Goal: Transaction & Acquisition: Purchase product/service

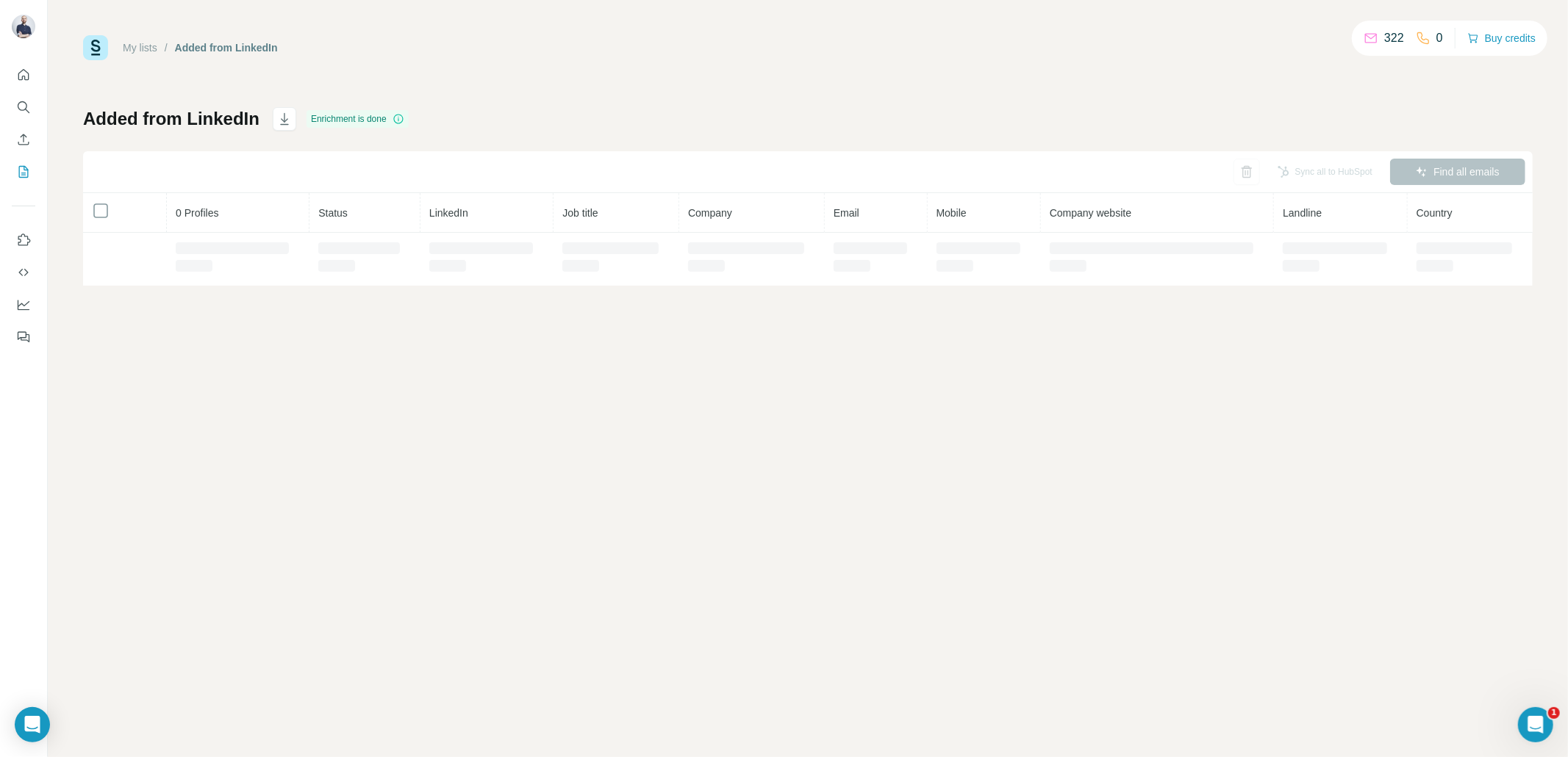
click at [202, 304] on div "My lists / Added from LinkedIn 322 0 Buy credits Added from LinkedIn Enrichment…" at bounding box center [807, 378] width 1520 height 757
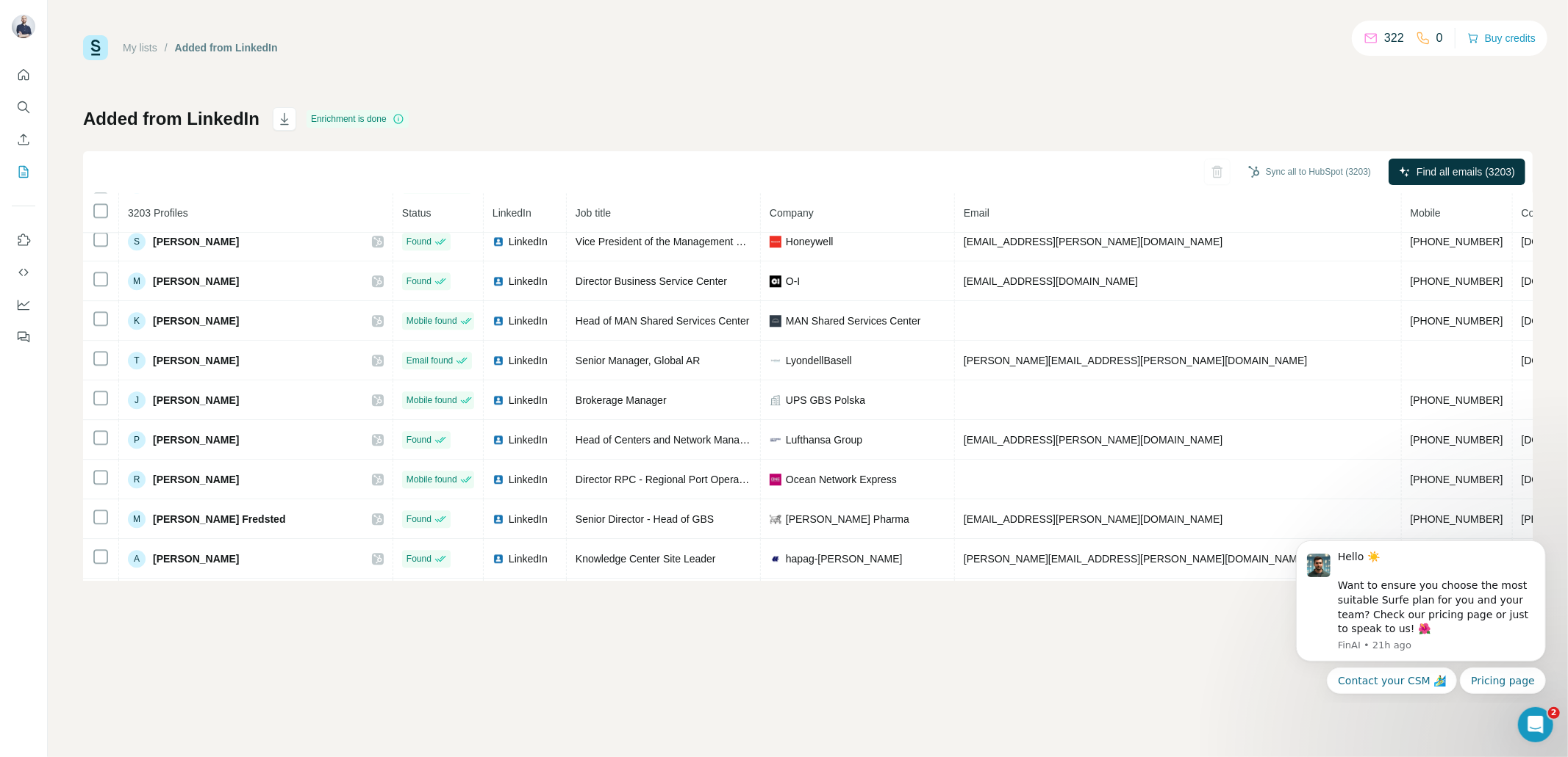
scroll to position [8787, 0]
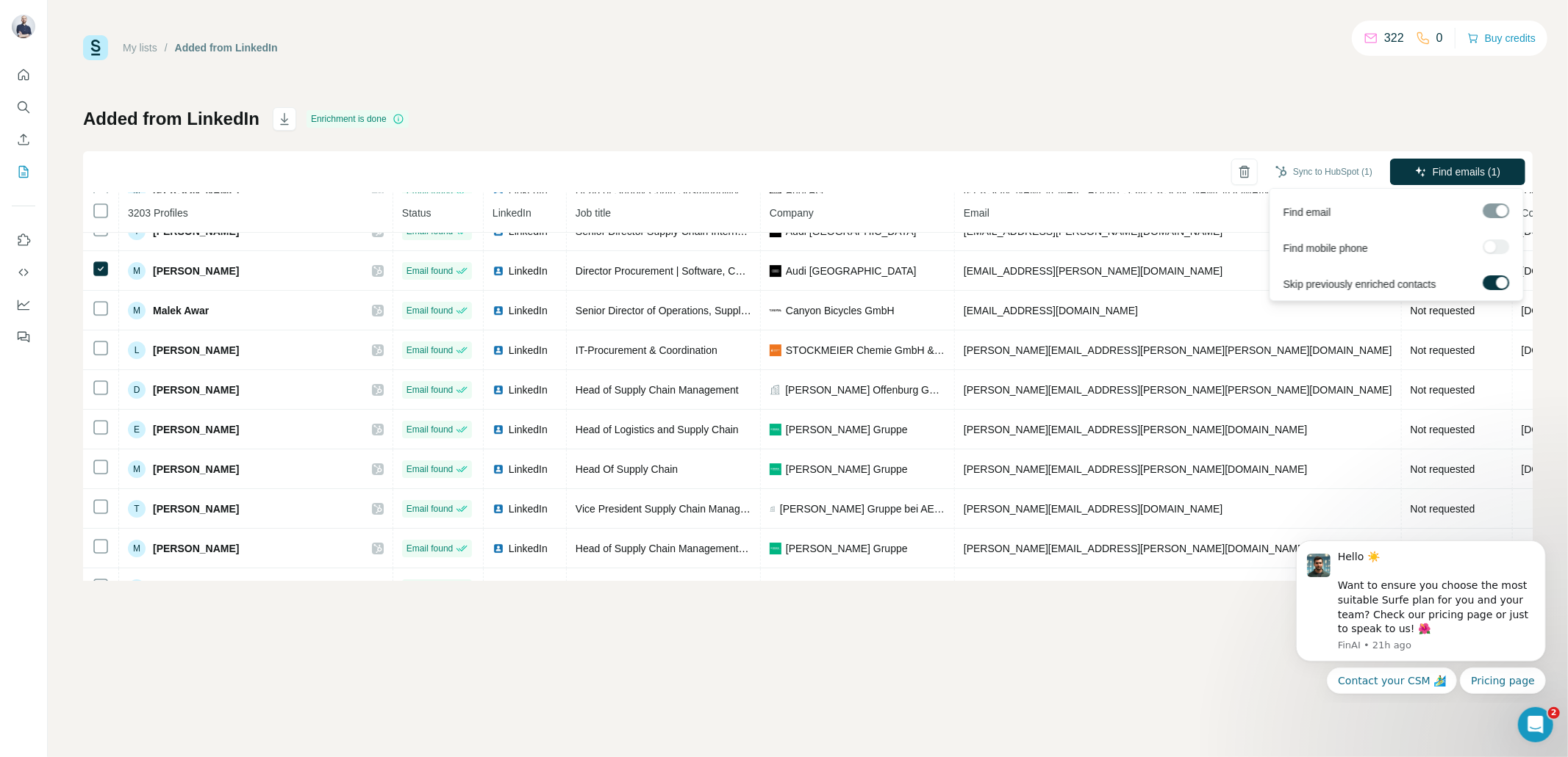
click at [1493, 235] on div "Find mobile phone" at bounding box center [1396, 245] width 247 height 36
click at [1493, 243] on div at bounding box center [1496, 247] width 27 height 14
click at [1499, 243] on div at bounding box center [1496, 247] width 27 height 14
click at [1500, 282] on div at bounding box center [1502, 283] width 12 height 12
click at [1496, 243] on div at bounding box center [1496, 247] width 27 height 14
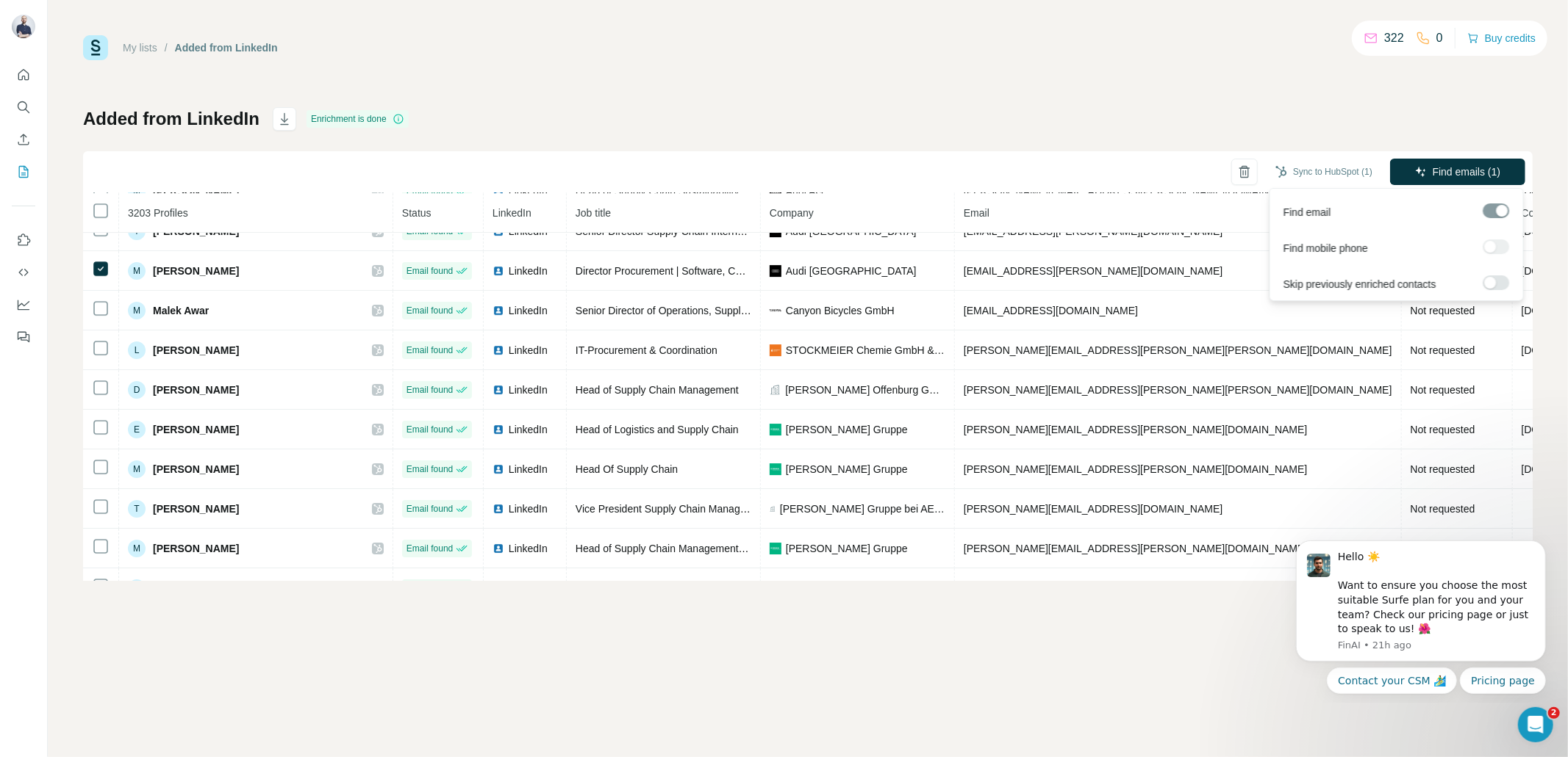
click at [1496, 244] on div at bounding box center [1496, 247] width 27 height 14
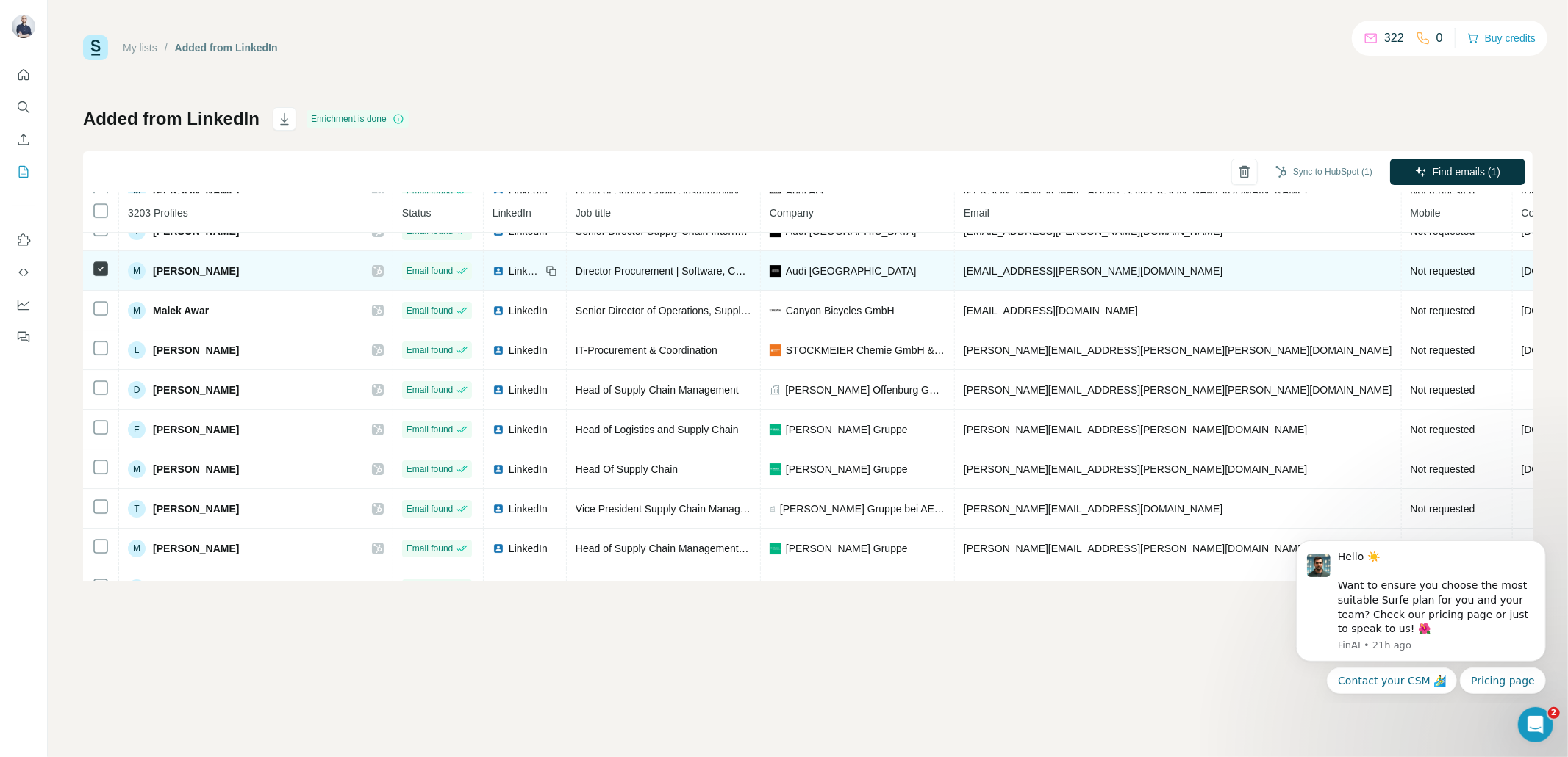
click at [1410, 277] on span "Not requested" at bounding box center [1443, 271] width 64 height 12
click at [186, 278] on span "[PERSON_NAME]" at bounding box center [195, 271] width 86 height 14
click at [215, 278] on span "[PERSON_NAME]" at bounding box center [195, 271] width 86 height 14
click at [207, 278] on span "[PERSON_NAME]" at bounding box center [195, 271] width 86 height 14
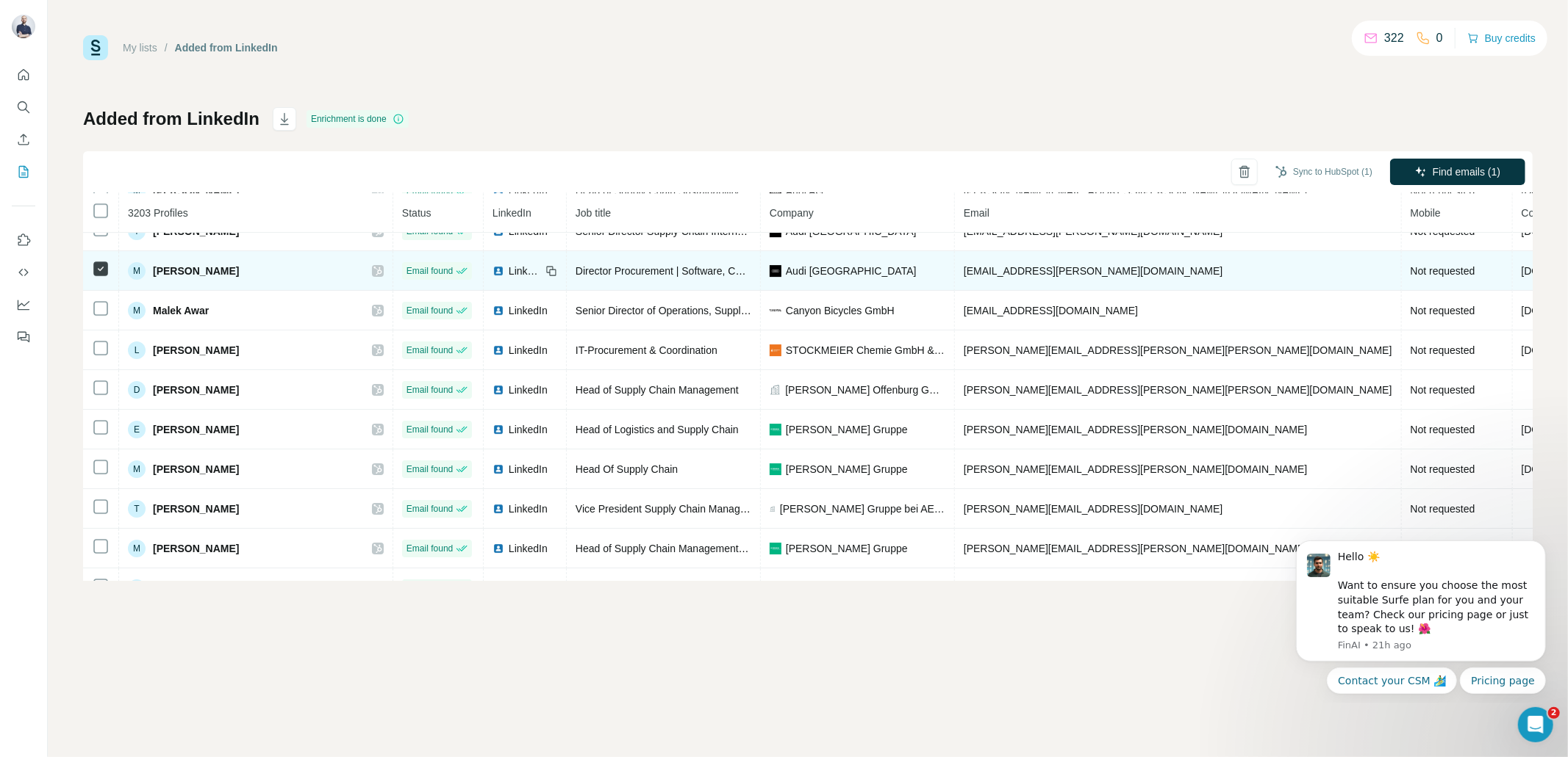
click at [179, 278] on span "[PERSON_NAME]" at bounding box center [195, 271] width 86 height 14
click at [201, 278] on span "[PERSON_NAME]" at bounding box center [195, 271] width 86 height 14
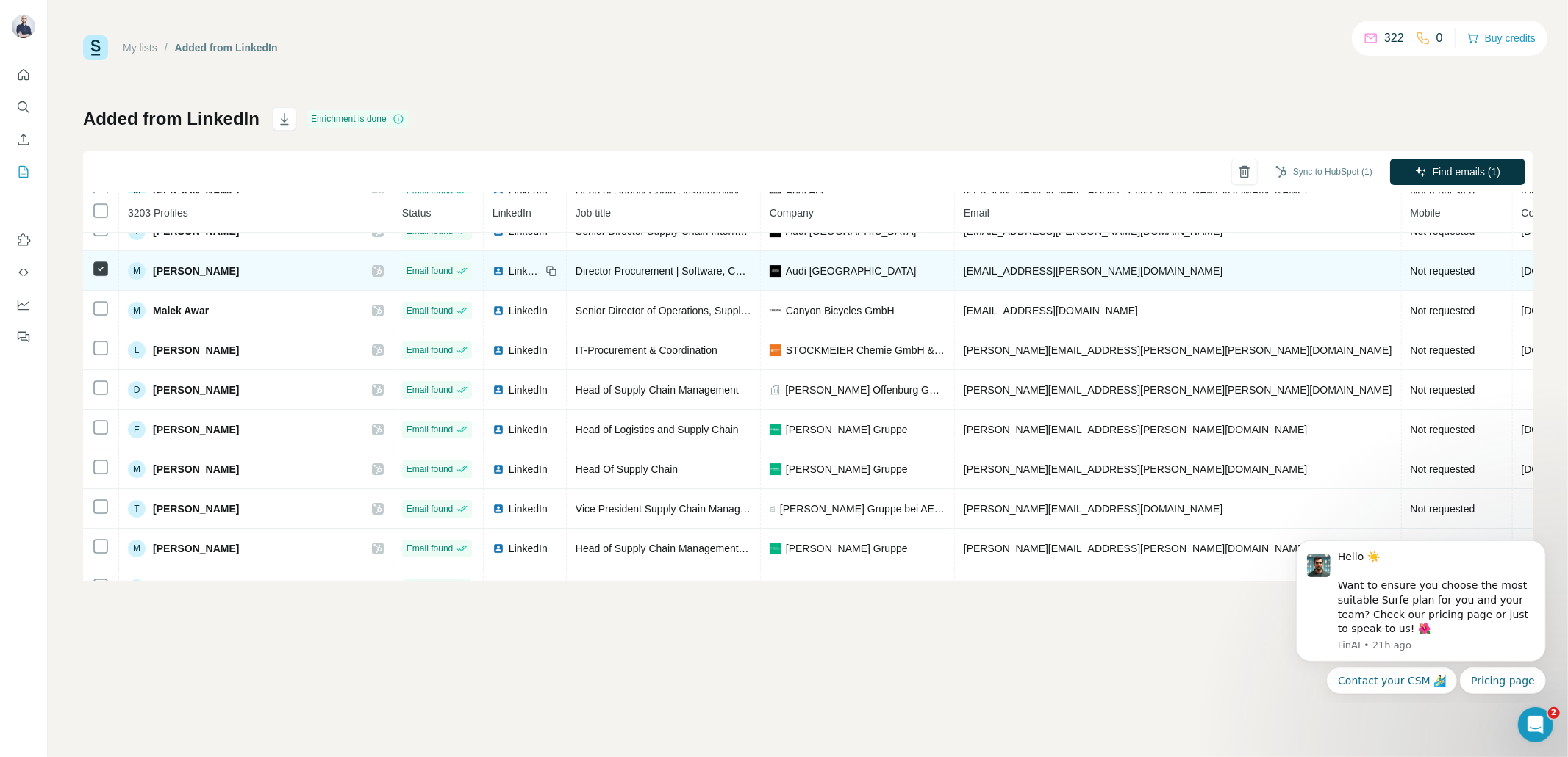
click at [164, 278] on span "[PERSON_NAME]" at bounding box center [195, 271] width 86 height 14
click at [189, 278] on span "[PERSON_NAME]" at bounding box center [195, 271] width 86 height 14
click at [207, 278] on span "[PERSON_NAME]" at bounding box center [195, 271] width 86 height 14
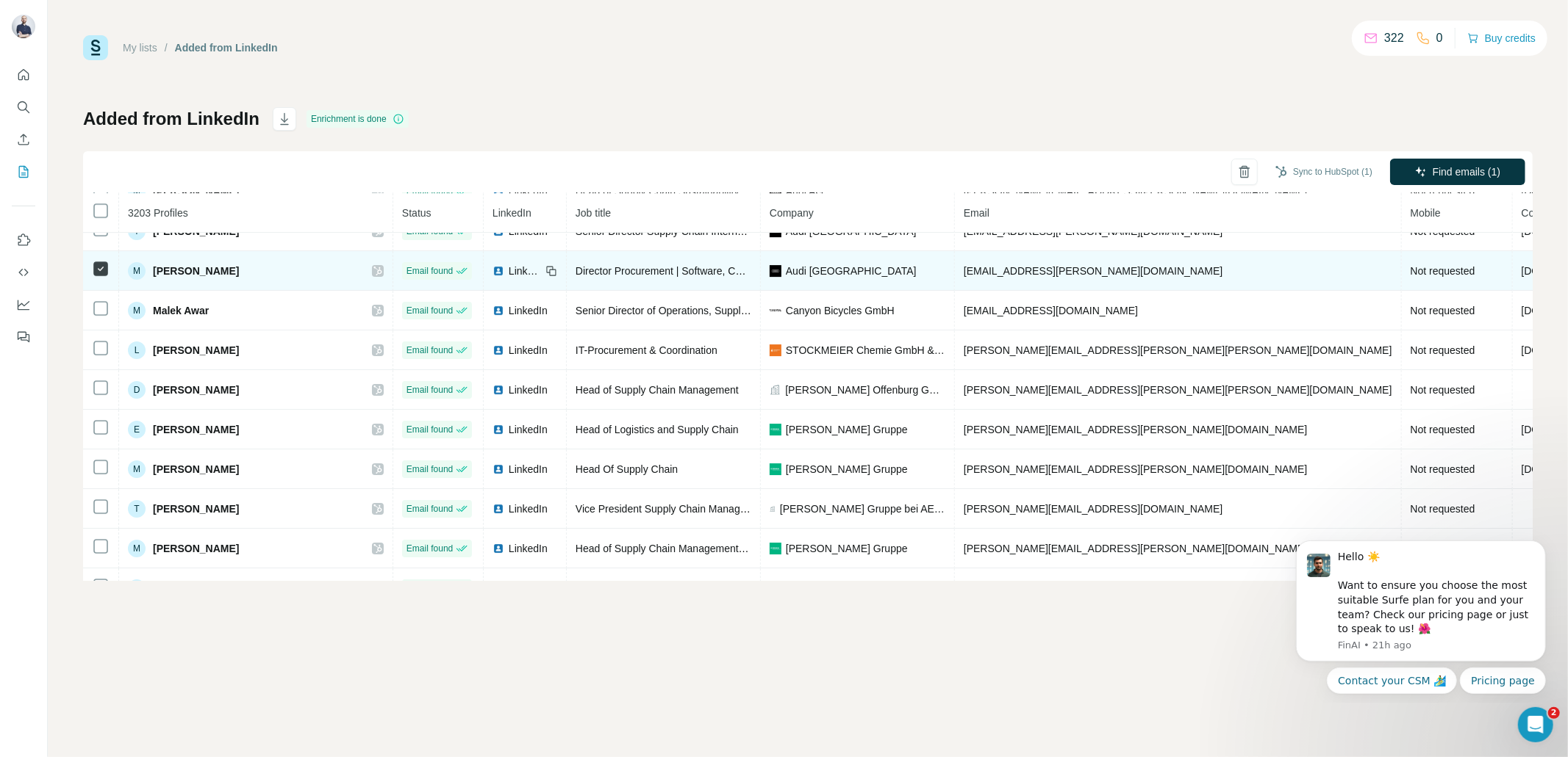
click at [207, 278] on span "[PERSON_NAME]" at bounding box center [195, 271] width 86 height 14
click at [166, 278] on span "[PERSON_NAME]" at bounding box center [195, 271] width 86 height 14
click at [228, 280] on div "M [PERSON_NAME]" at bounding box center [256, 271] width 256 height 18
click at [211, 278] on span "[PERSON_NAME]" at bounding box center [195, 271] width 86 height 14
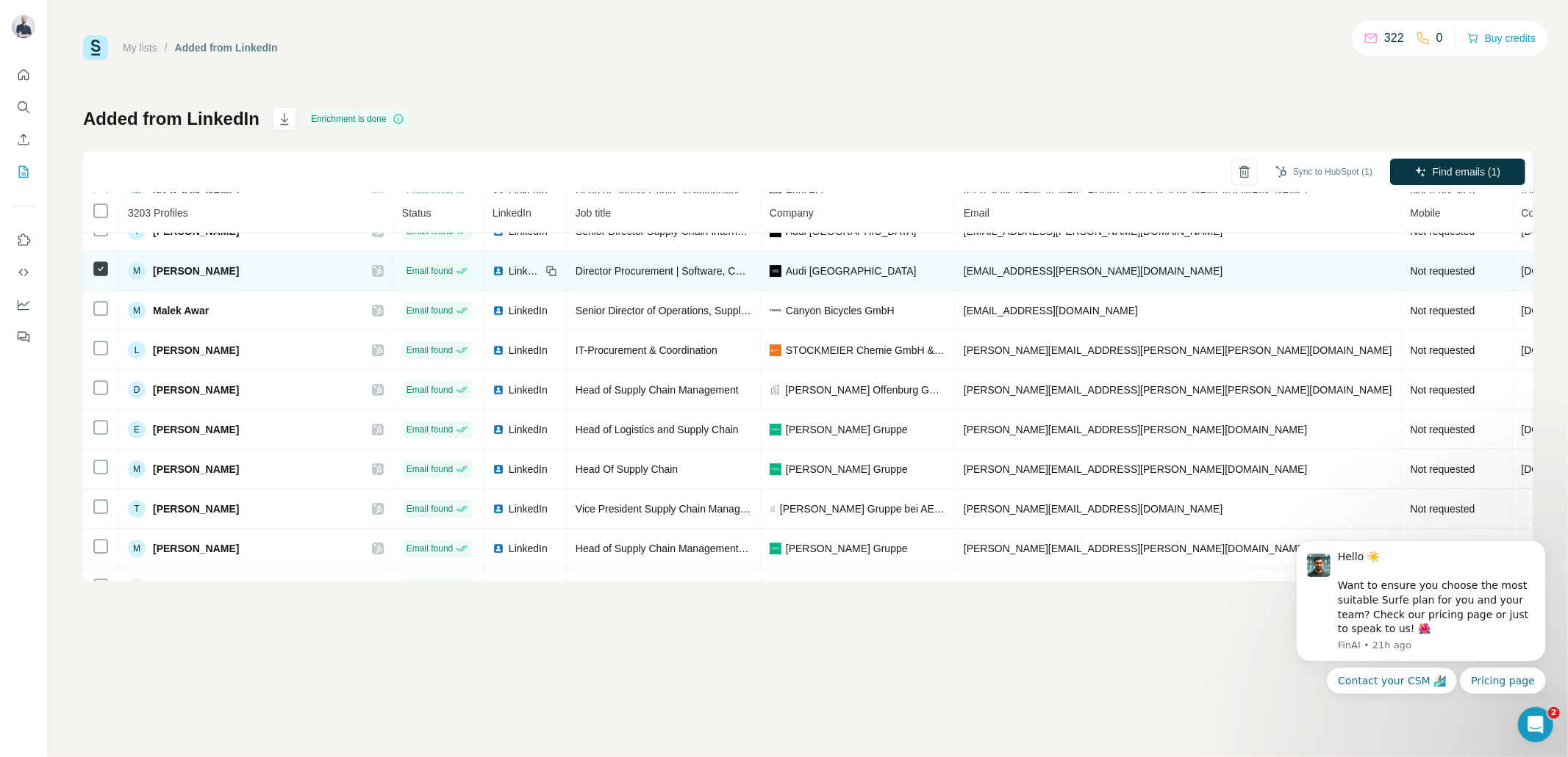
click at [211, 278] on span "[PERSON_NAME]" at bounding box center [195, 271] width 86 height 14
click at [153, 278] on span "[PERSON_NAME]" at bounding box center [195, 271] width 86 height 14
click at [160, 278] on span "[PERSON_NAME]" at bounding box center [195, 271] width 86 height 14
click at [199, 278] on span "[PERSON_NAME]" at bounding box center [195, 271] width 86 height 14
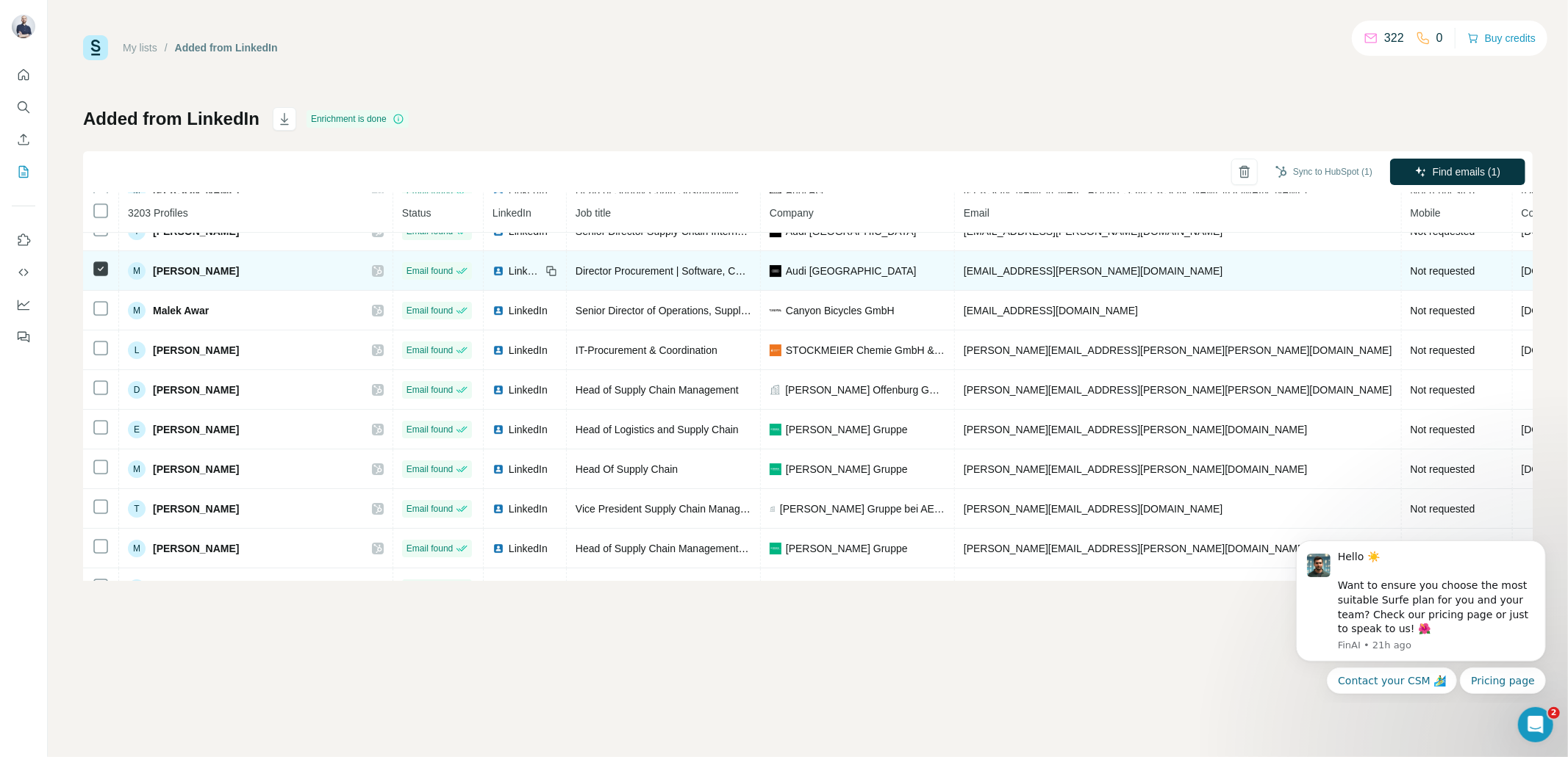
click at [199, 278] on span "[PERSON_NAME]" at bounding box center [195, 271] width 86 height 14
click at [174, 278] on span "[PERSON_NAME]" at bounding box center [195, 271] width 86 height 14
click at [198, 278] on span "[PERSON_NAME]" at bounding box center [195, 271] width 86 height 14
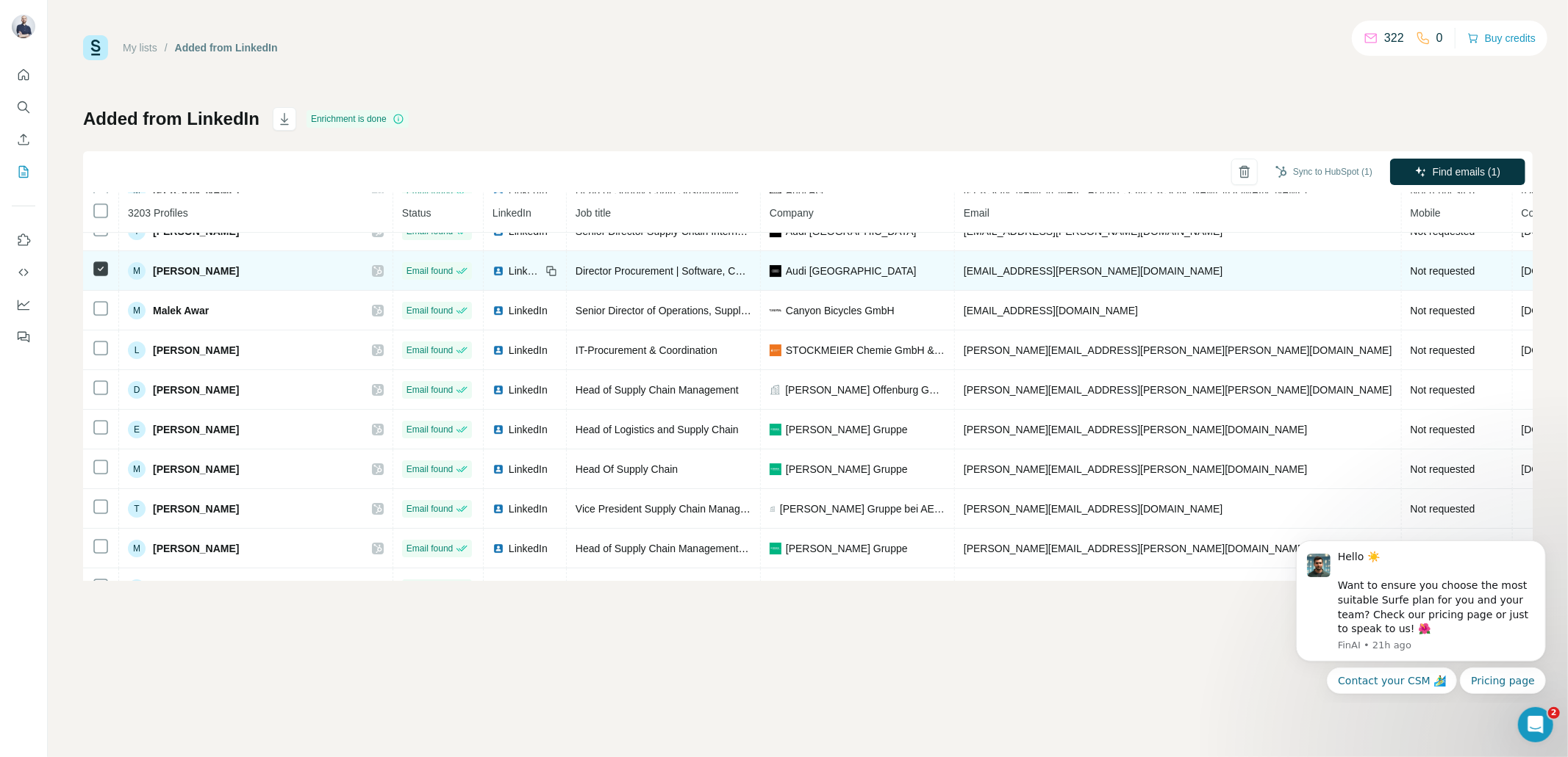
click at [176, 278] on span "[PERSON_NAME]" at bounding box center [195, 271] width 86 height 14
click at [196, 278] on span "[PERSON_NAME]" at bounding box center [195, 271] width 86 height 14
click at [179, 278] on span "[PERSON_NAME]" at bounding box center [195, 271] width 86 height 14
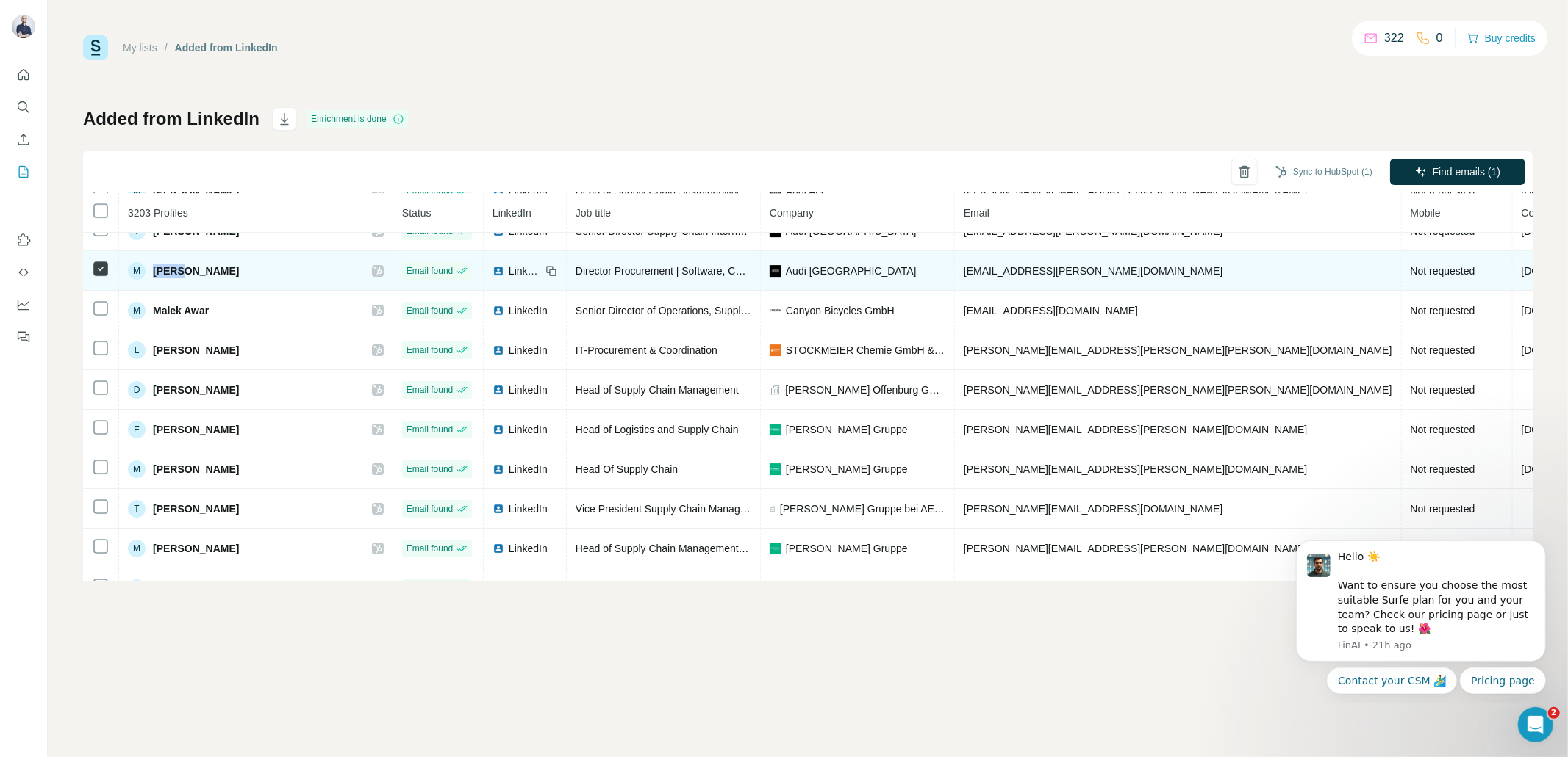
click at [179, 278] on span "[PERSON_NAME]" at bounding box center [195, 271] width 86 height 14
click at [202, 278] on span "[PERSON_NAME]" at bounding box center [195, 271] width 86 height 14
click at [176, 278] on span "[PERSON_NAME]" at bounding box center [195, 271] width 86 height 14
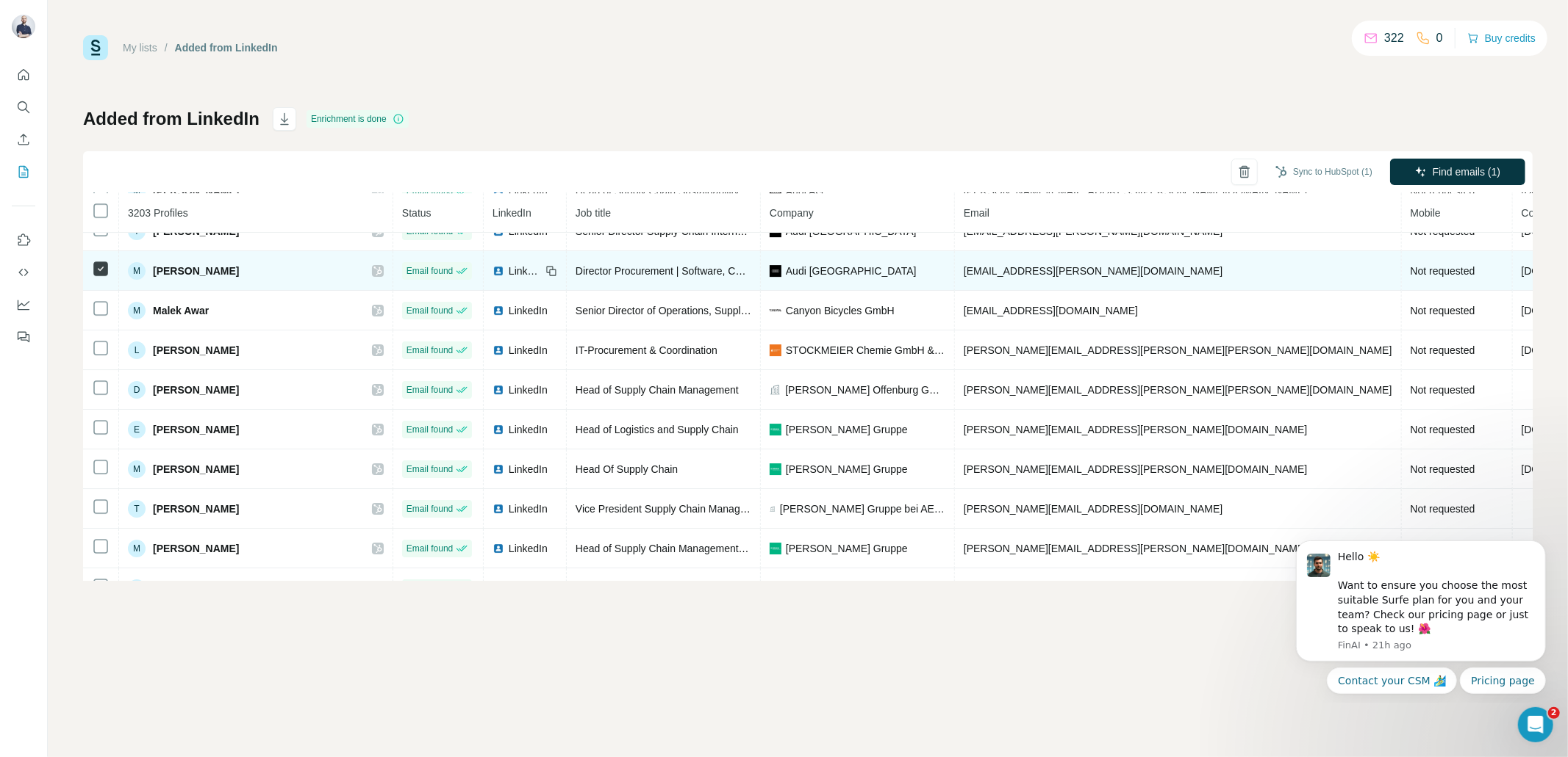
click at [201, 278] on span "[PERSON_NAME]" at bounding box center [195, 271] width 86 height 14
click at [180, 278] on span "[PERSON_NAME]" at bounding box center [195, 271] width 86 height 14
click at [1410, 277] on span "Not requested" at bounding box center [1443, 271] width 64 height 12
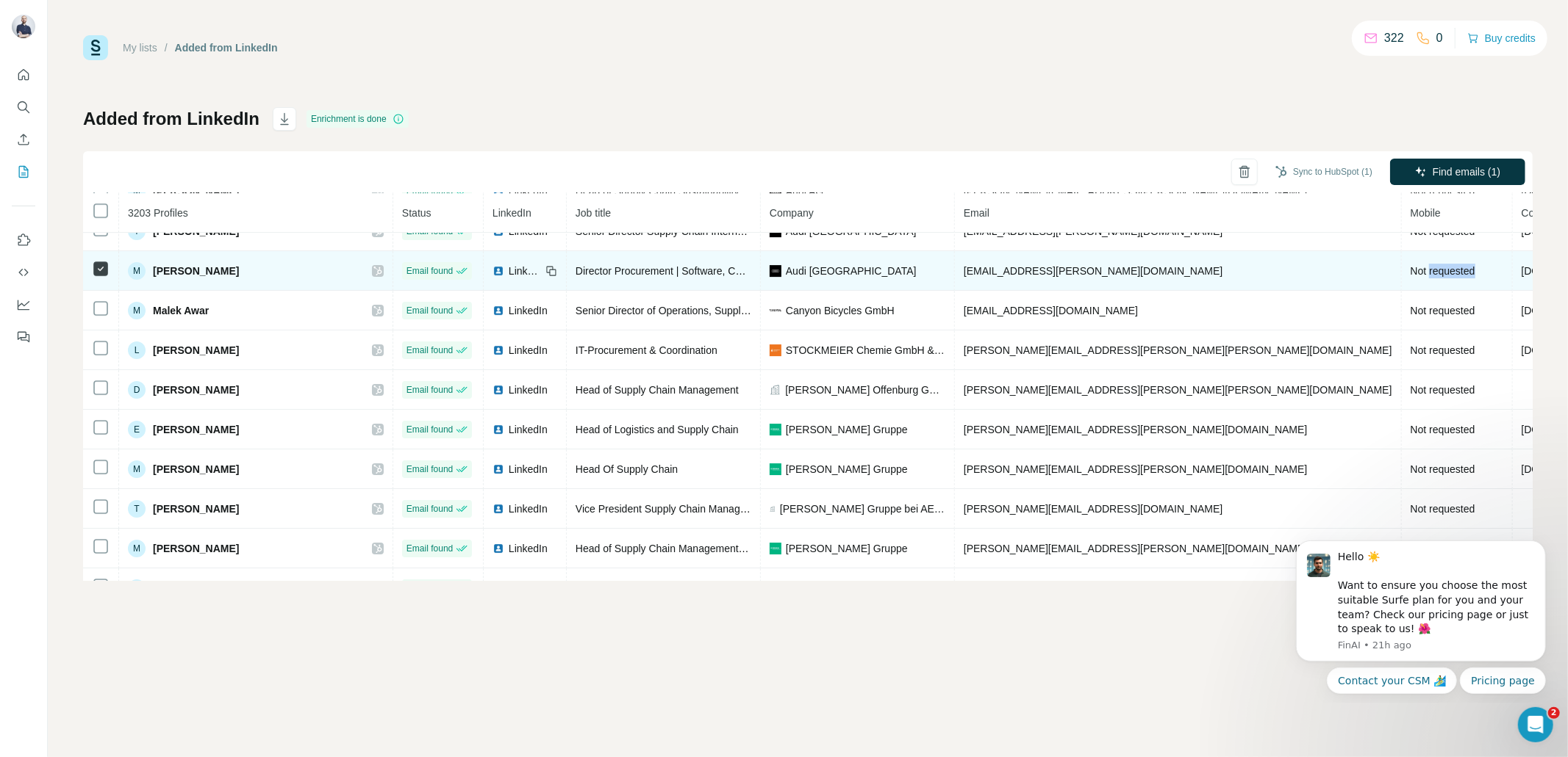
click at [1410, 277] on span "Not requested" at bounding box center [1443, 271] width 64 height 12
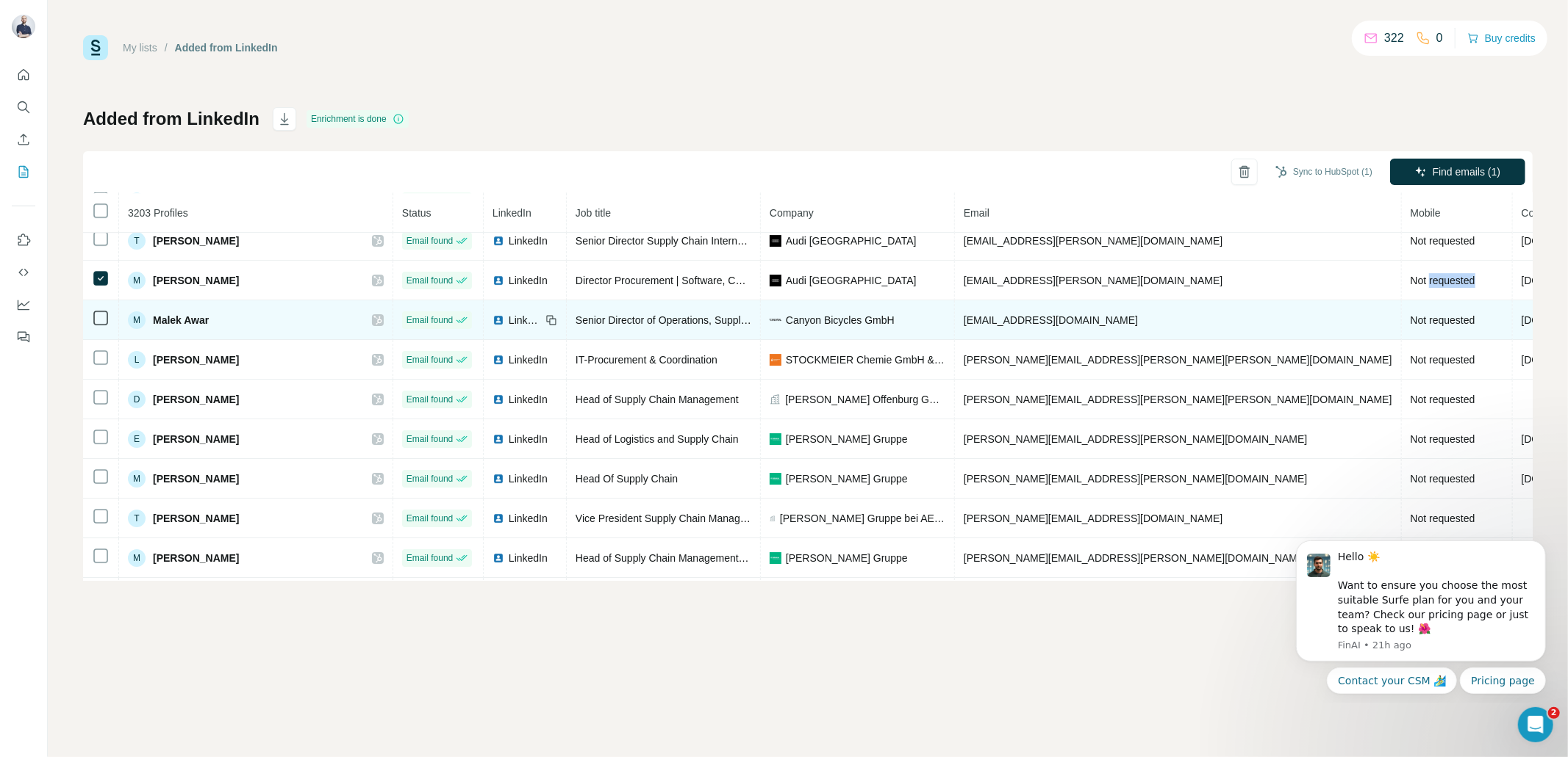
scroll to position [8788, 0]
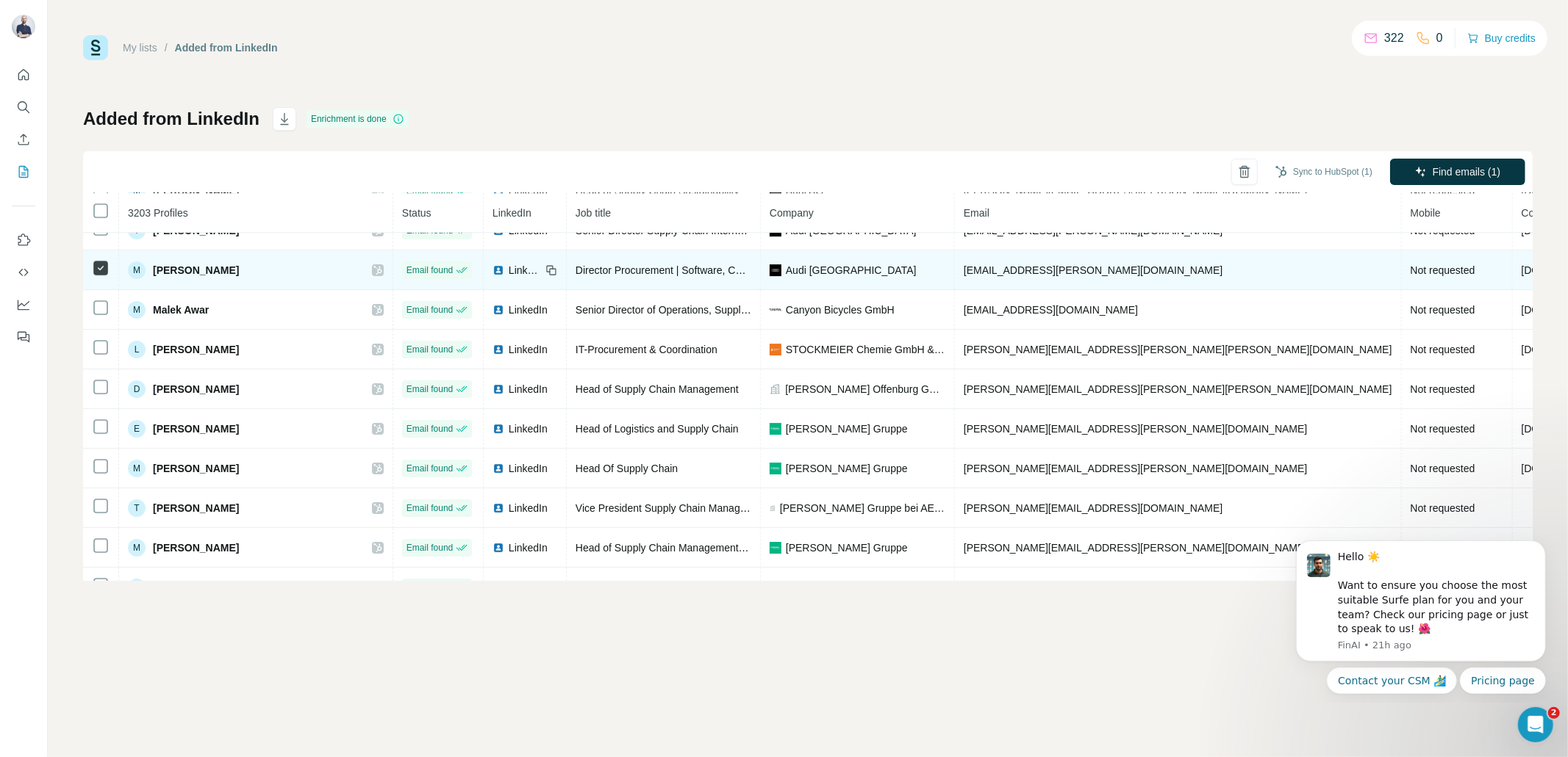
click at [225, 290] on td "M [PERSON_NAME]" at bounding box center [256, 270] width 274 height 39
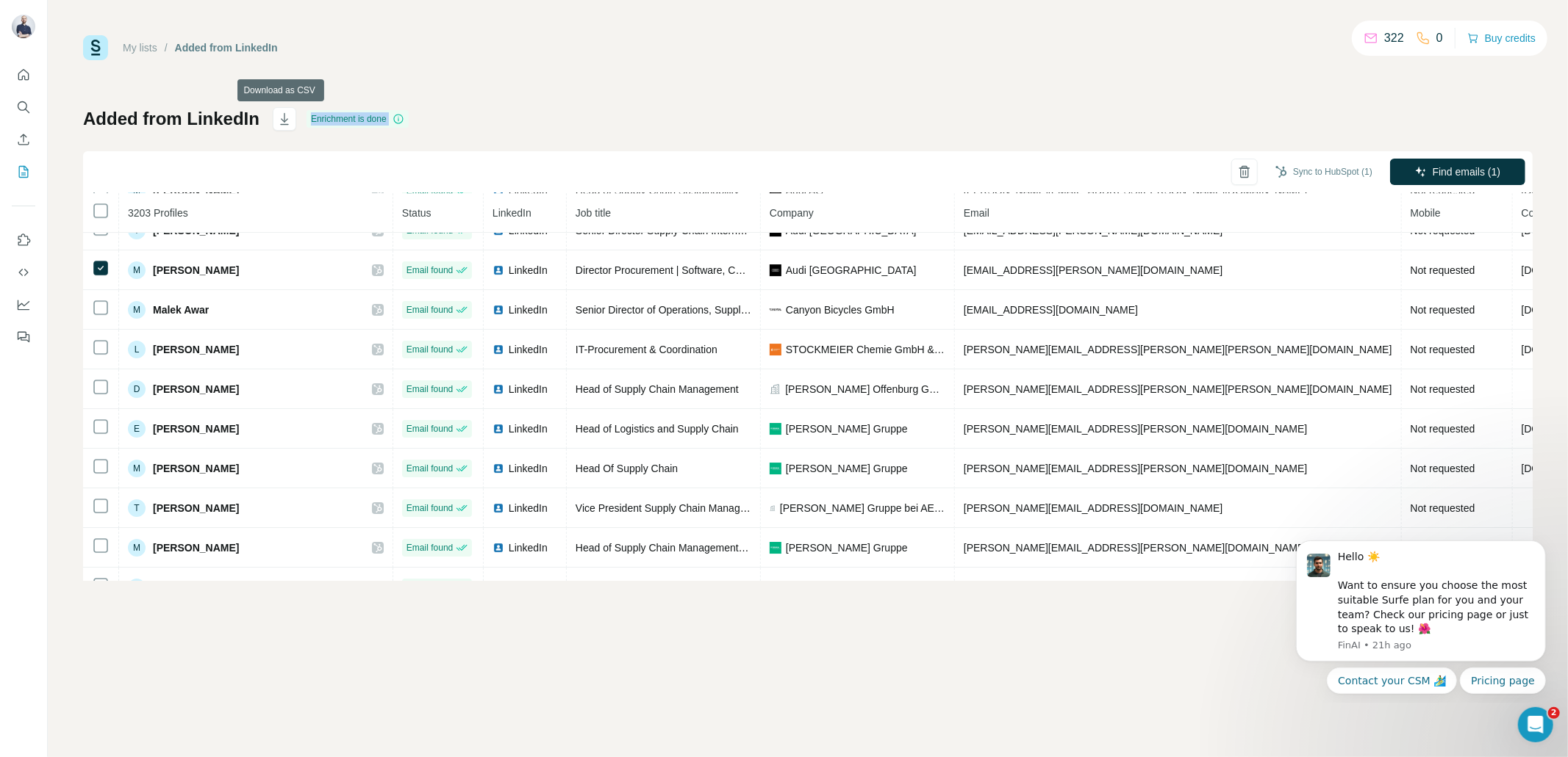
drag, startPoint x: 277, startPoint y: 142, endPoint x: 207, endPoint y: 172, distance: 76.2
click at [281, 123] on div "Added from LinkedIn Enrichment is done Sync to HubSpot (1) Find emails (1) 3203…" at bounding box center [807, 344] width 1450 height 474
click at [94, 231] on div "Sync to HubSpot (1) Find emails (1) 3203 Profiles Status LinkedIn Job title Com…" at bounding box center [807, 366] width 1450 height 430
click at [251, 129] on h1 "Added from LinkedIn" at bounding box center [170, 118] width 176 height 23
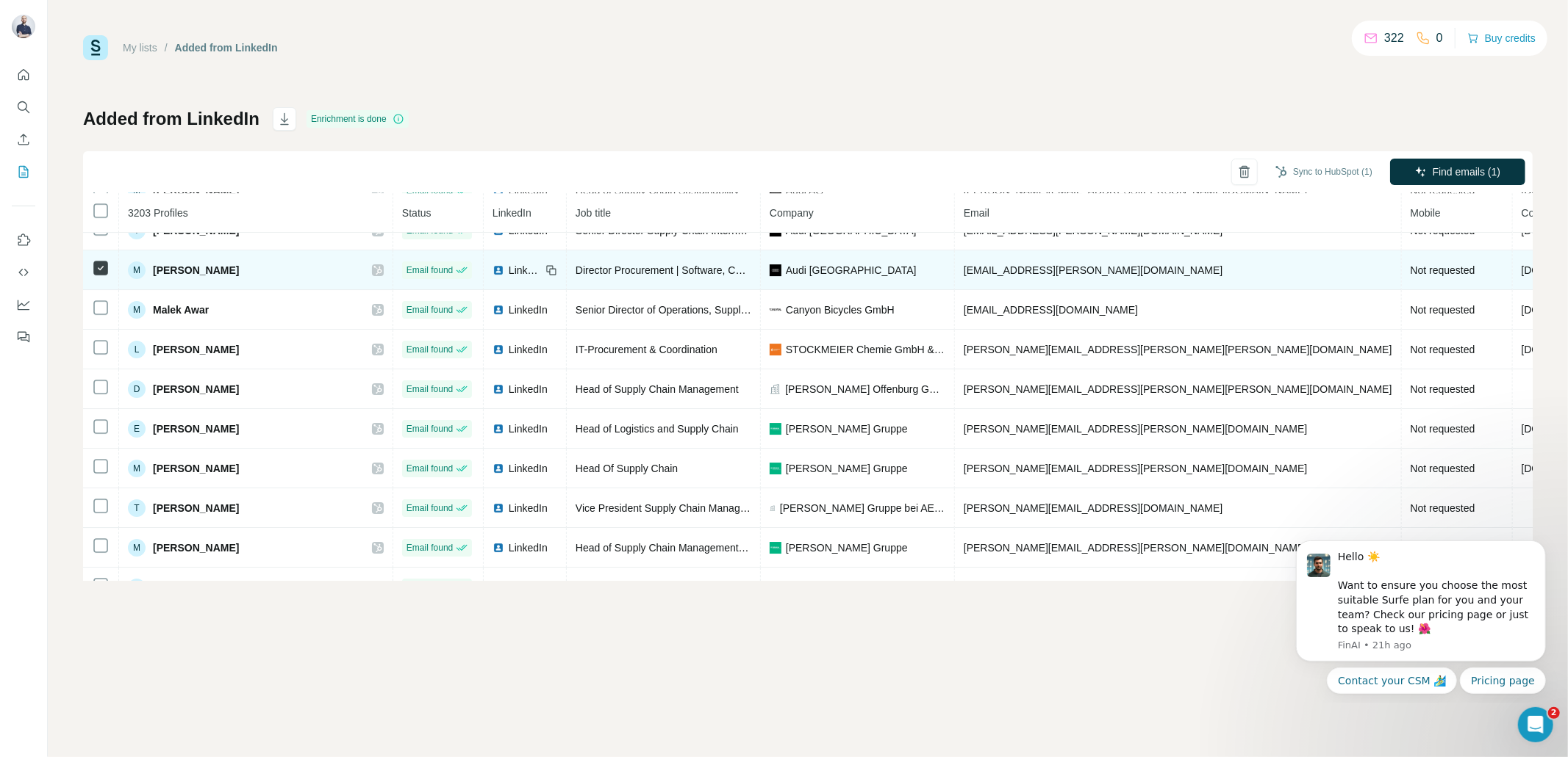
click at [1521, 276] on span "[DOMAIN_NAME]" at bounding box center [1562, 270] width 82 height 12
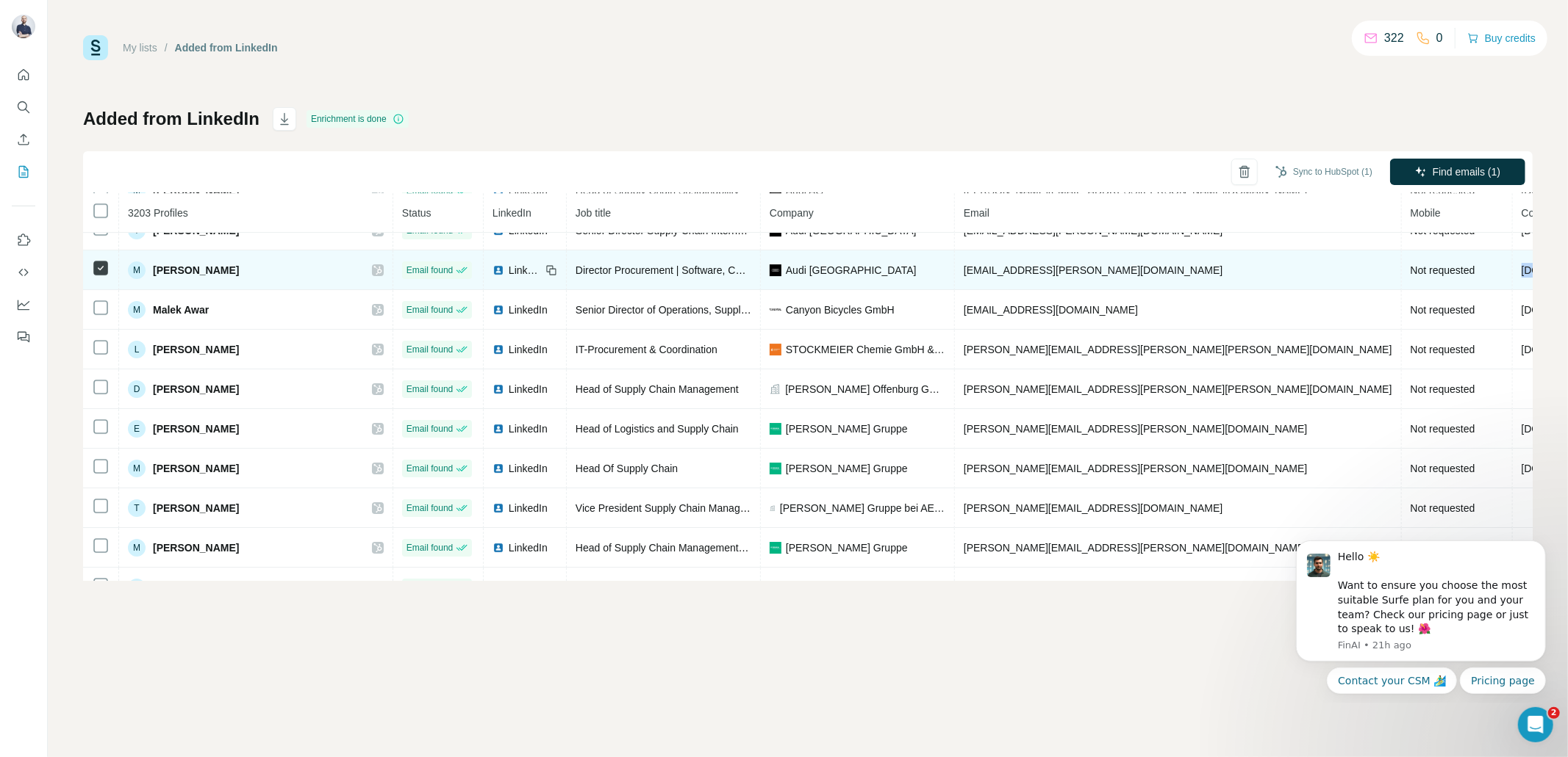
click at [1521, 276] on span "[DOMAIN_NAME]" at bounding box center [1562, 270] width 82 height 12
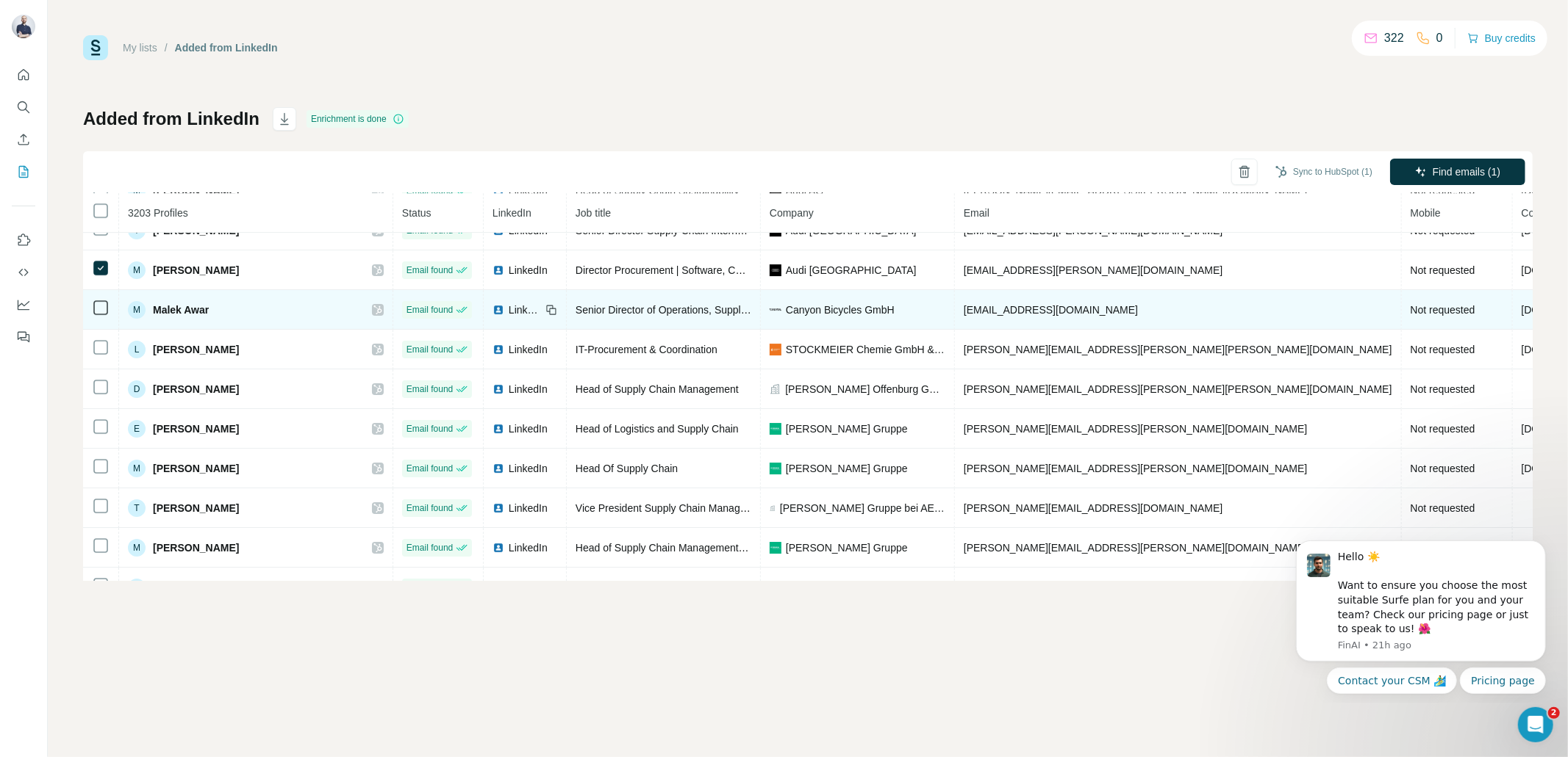
drag, startPoint x: 1376, startPoint y: 375, endPoint x: 136, endPoint y: 400, distance: 1240.3
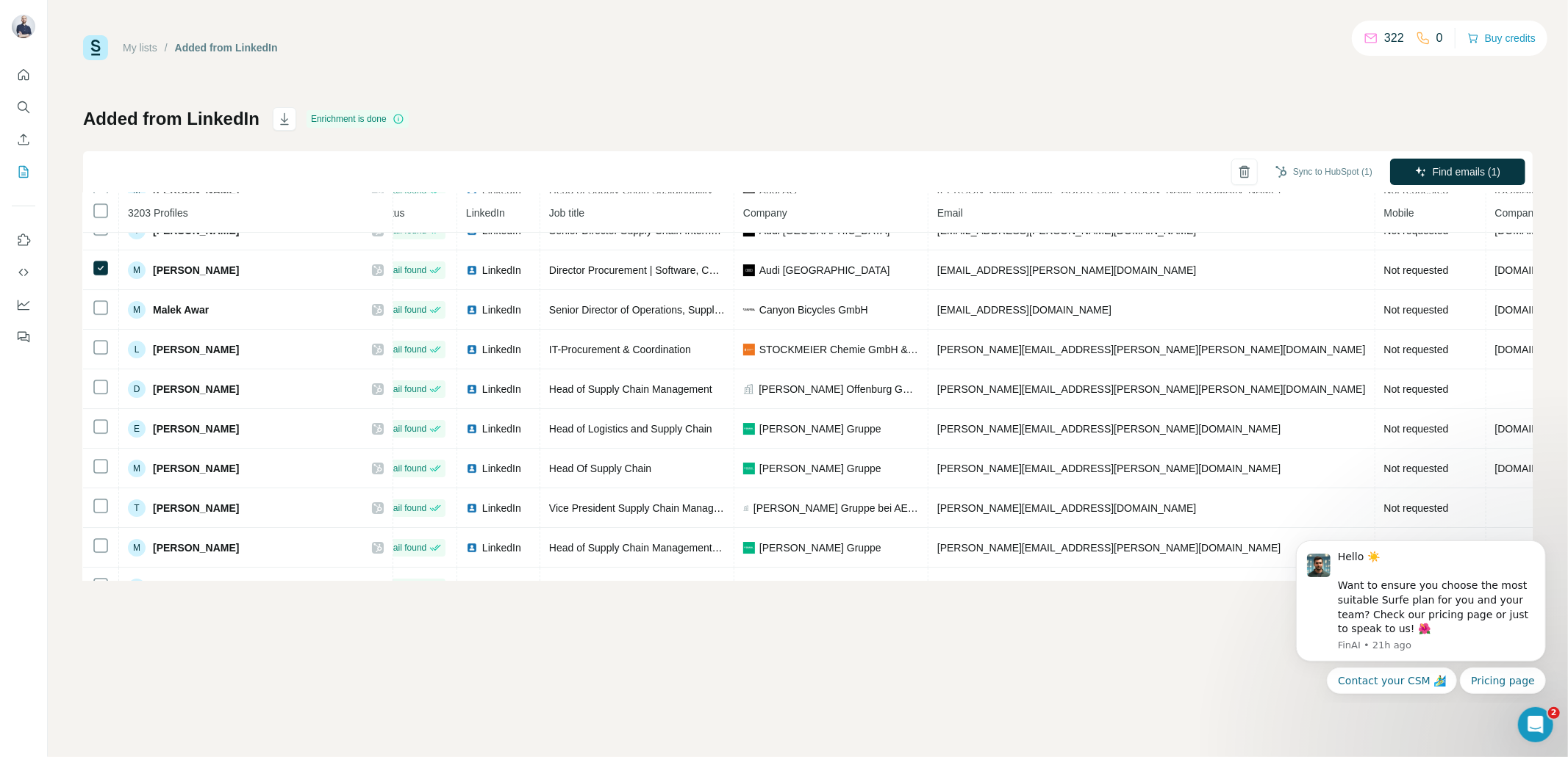
drag, startPoint x: 1423, startPoint y: 35, endPoint x: 1433, endPoint y: 35, distance: 10.0
click at [1426, 35] on div "0" at bounding box center [1430, 39] width 27 height 18
click at [1468, 37] on icon "button" at bounding box center [1473, 38] width 12 height 12
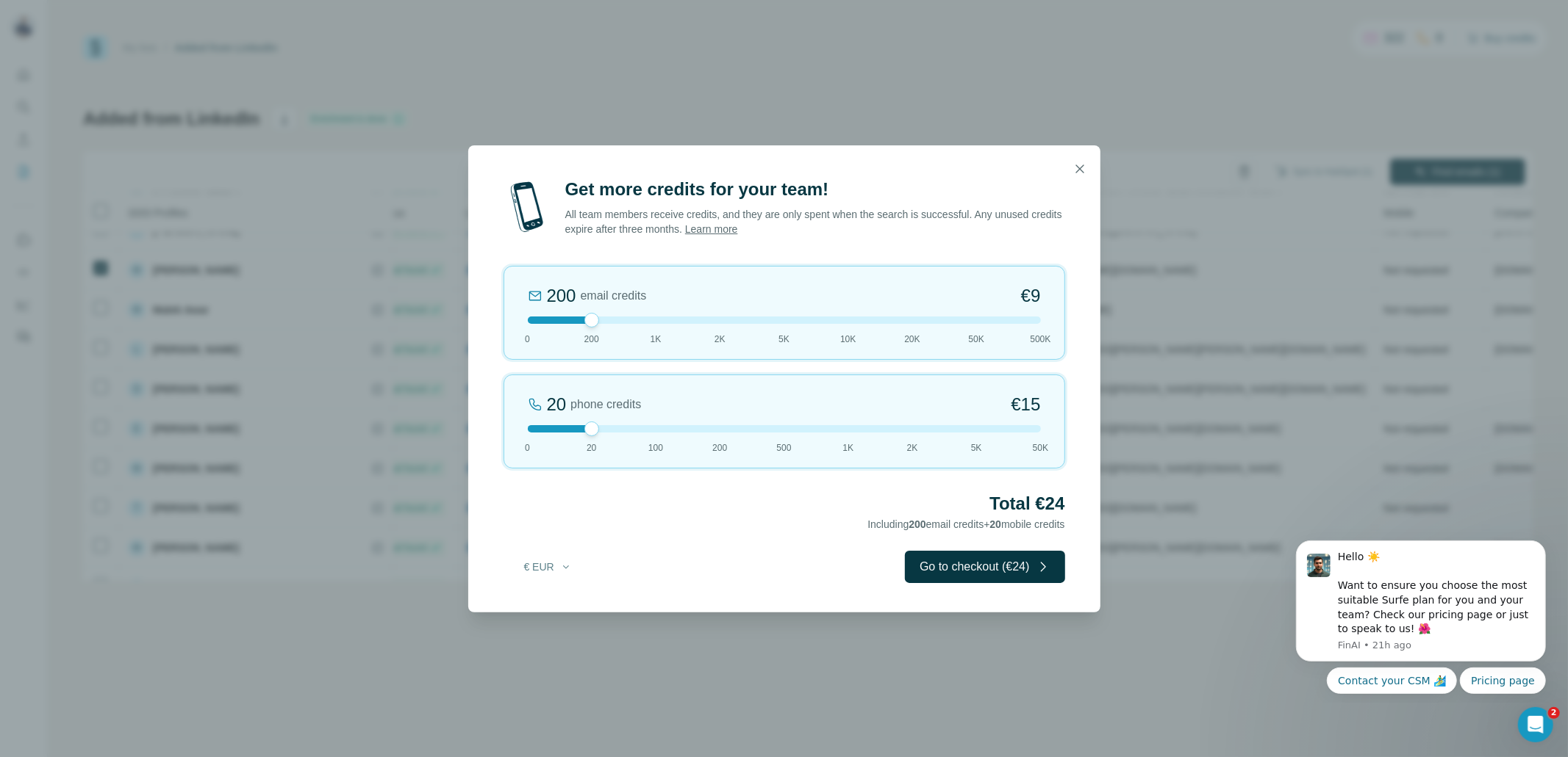
drag, startPoint x: 576, startPoint y: 432, endPoint x: 573, endPoint y: 444, distance: 12.4
click at [573, 444] on div "20 phone credits €[PHONE_NUMBER] 1K 2K 5K 50K" at bounding box center [784, 421] width 561 height 94
drag, startPoint x: 602, startPoint y: 227, endPoint x: 726, endPoint y: 229, distance: 124.0
click at [726, 229] on p "All team members receive credits, and they are only spent when the search is su…" at bounding box center [815, 222] width 500 height 30
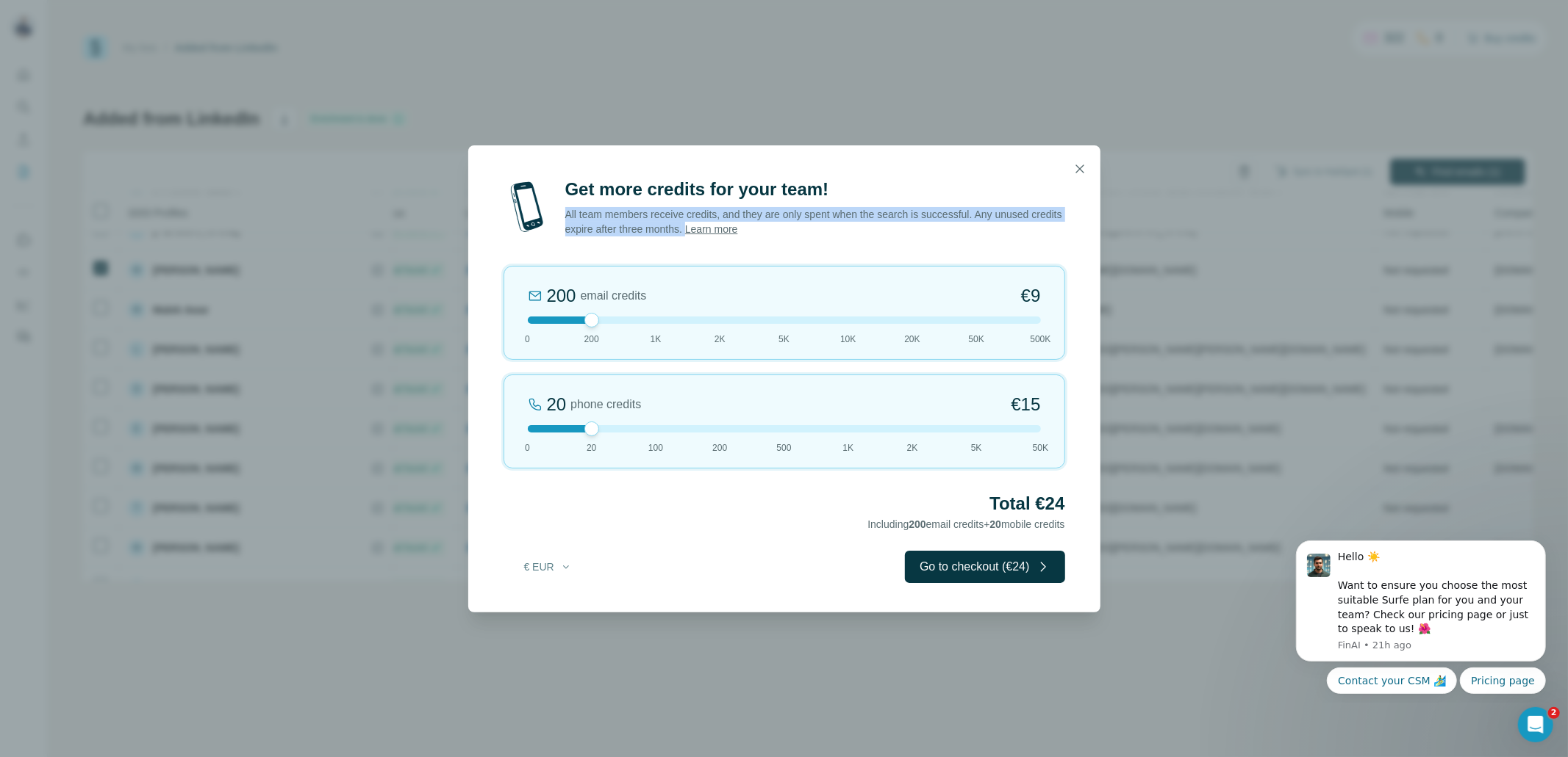
drag, startPoint x: 724, startPoint y: 229, endPoint x: 558, endPoint y: 217, distance: 166.4
click at [558, 217] on div "Get more credits for your team! All team members receive credits, and they are …" at bounding box center [784, 207] width 561 height 59
click at [572, 215] on p "All team members receive credits, and they are only spent when the search is su…" at bounding box center [815, 222] width 500 height 30
drag, startPoint x: 793, startPoint y: 218, endPoint x: 999, endPoint y: 210, distance: 206.2
click at [999, 210] on p "All team members receive credits, and they are only spent when the search is su…" at bounding box center [815, 222] width 500 height 30
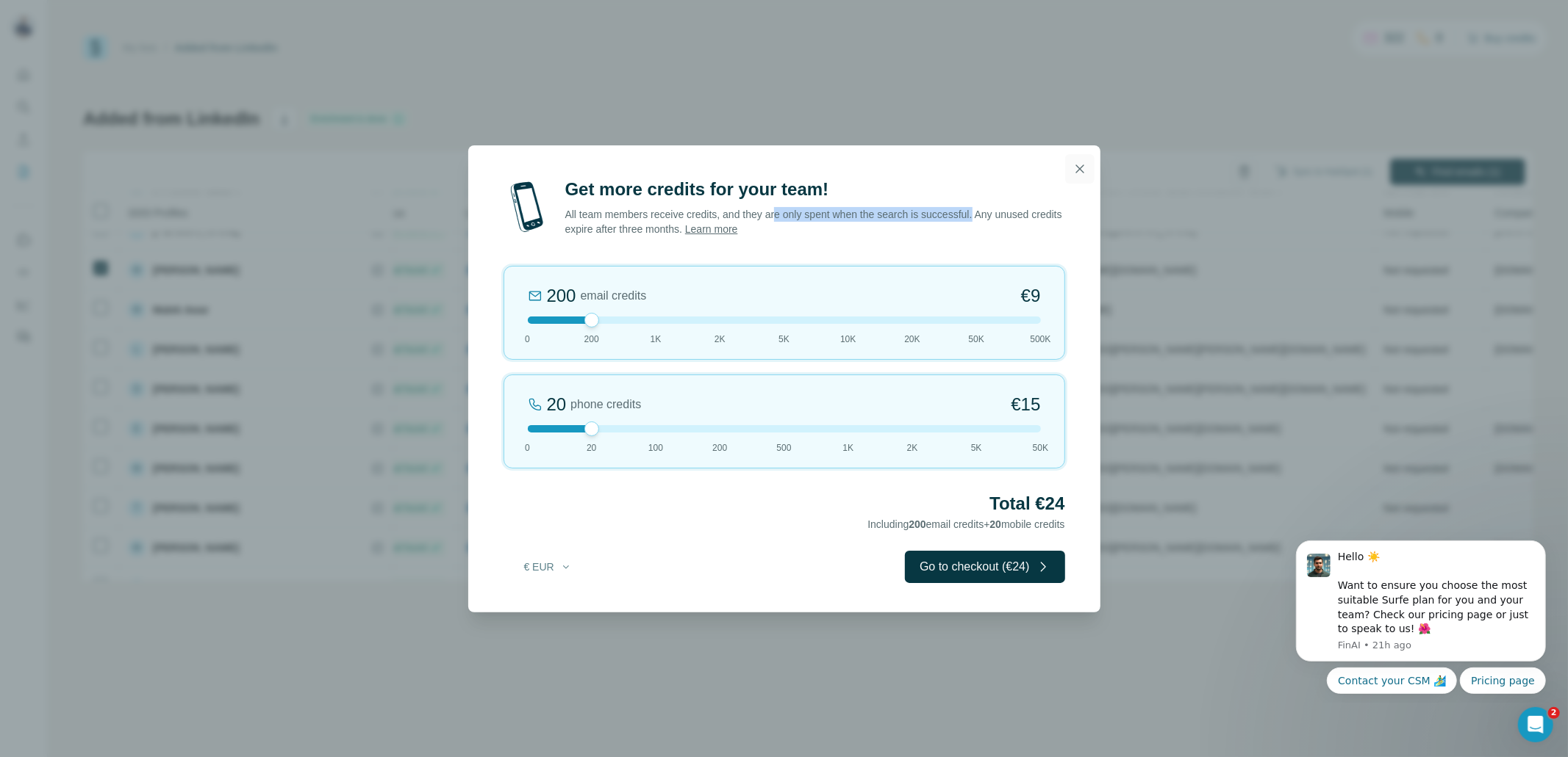
click at [1077, 175] on icon "button" at bounding box center [1080, 169] width 14 height 14
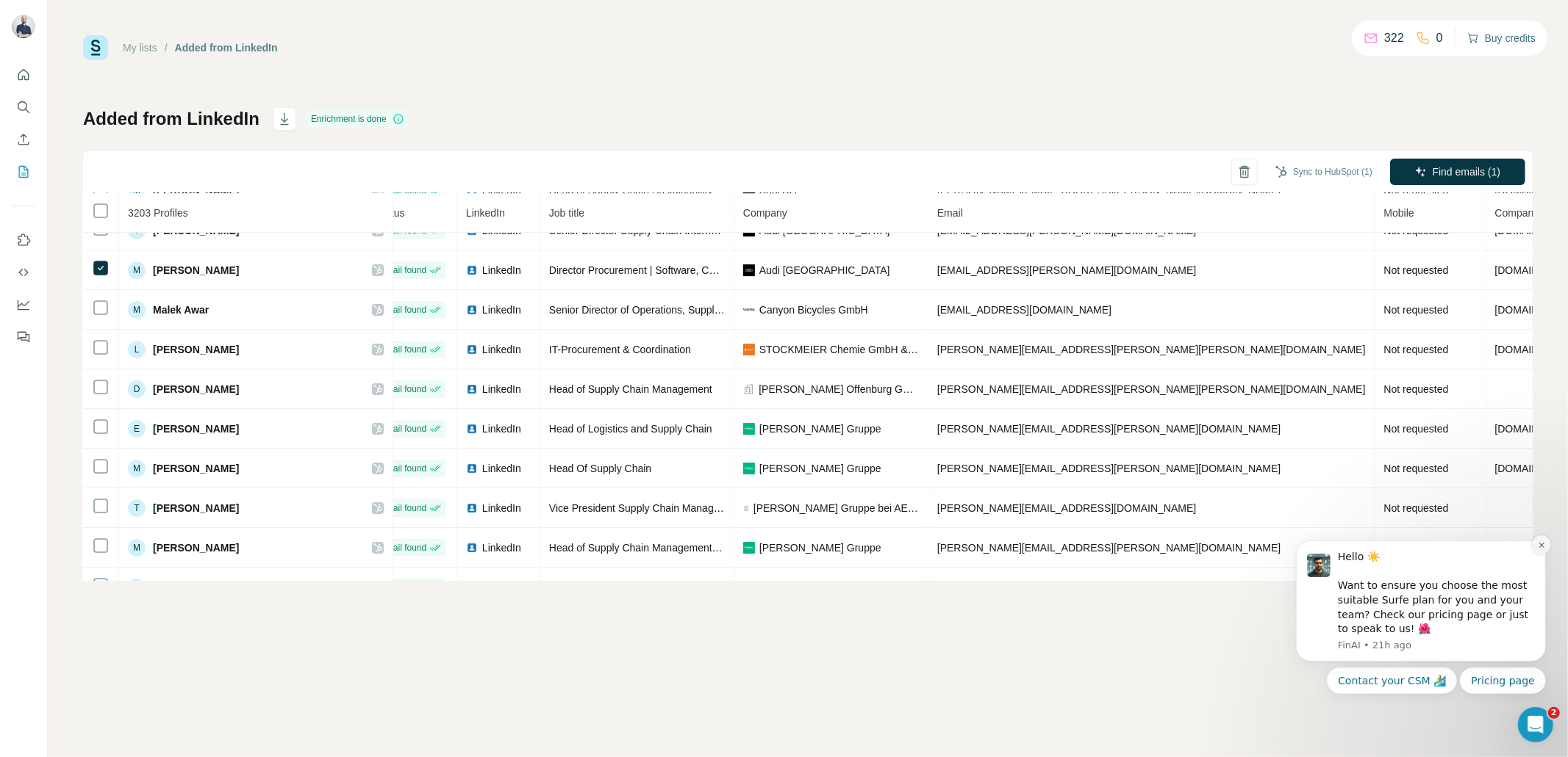
click at [1538, 538] on button "Dismiss notification" at bounding box center [1541, 544] width 19 height 19
